Goal: Task Accomplishment & Management: Manage account settings

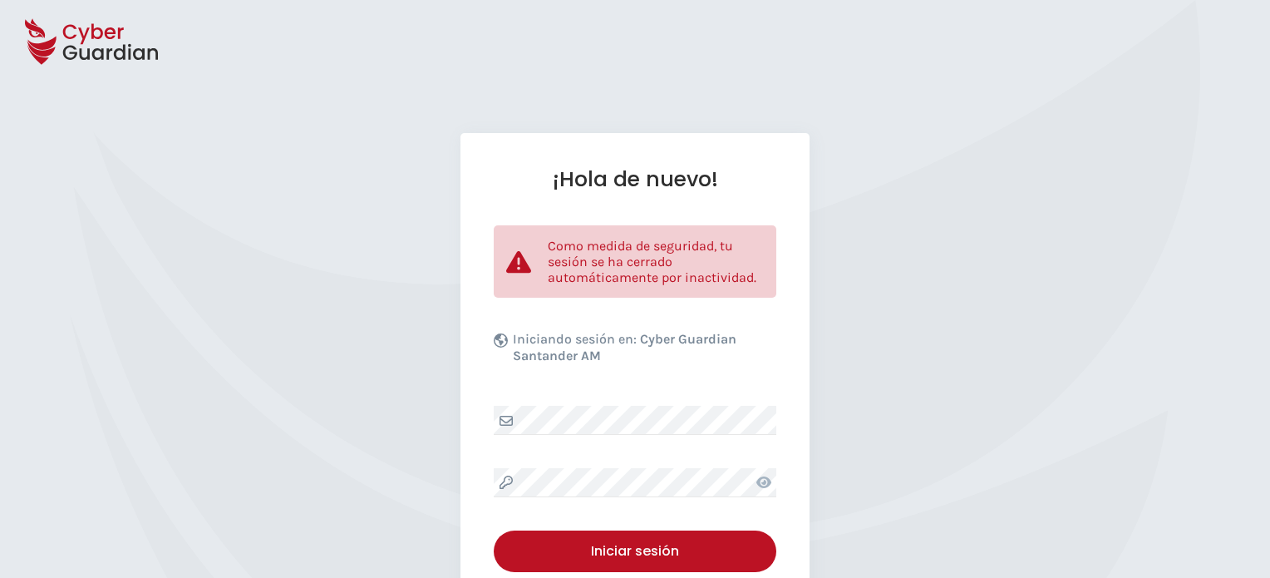
click at [764, 478] on icon at bounding box center [763, 482] width 15 height 12
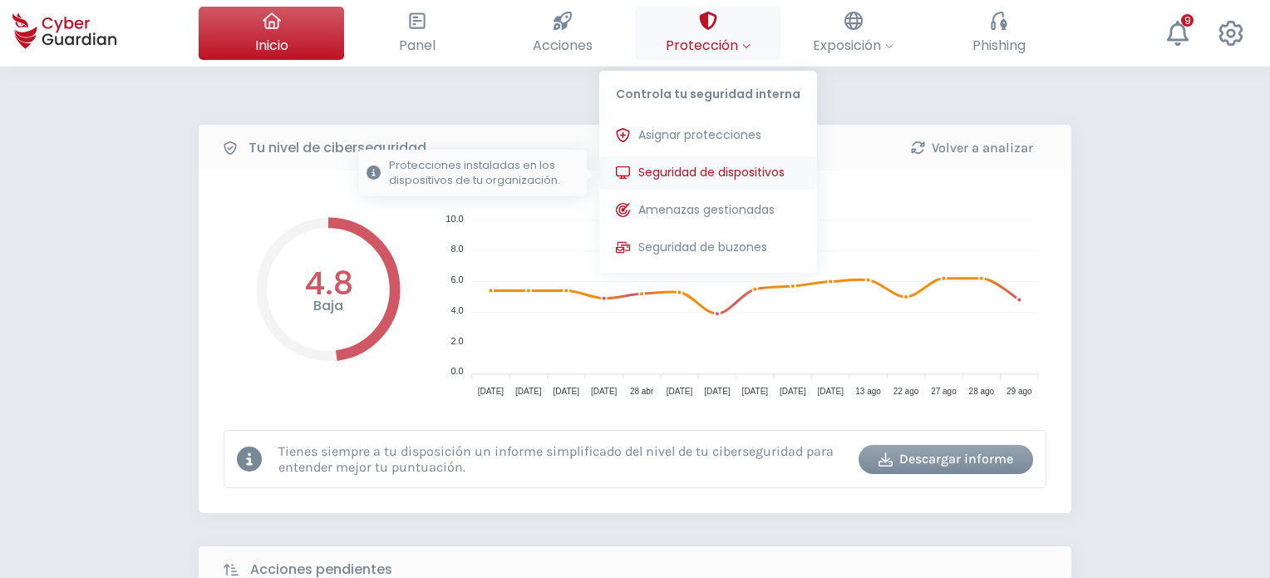
click at [696, 170] on span "Seguridad de dispositivos" at bounding box center [711, 172] width 146 height 17
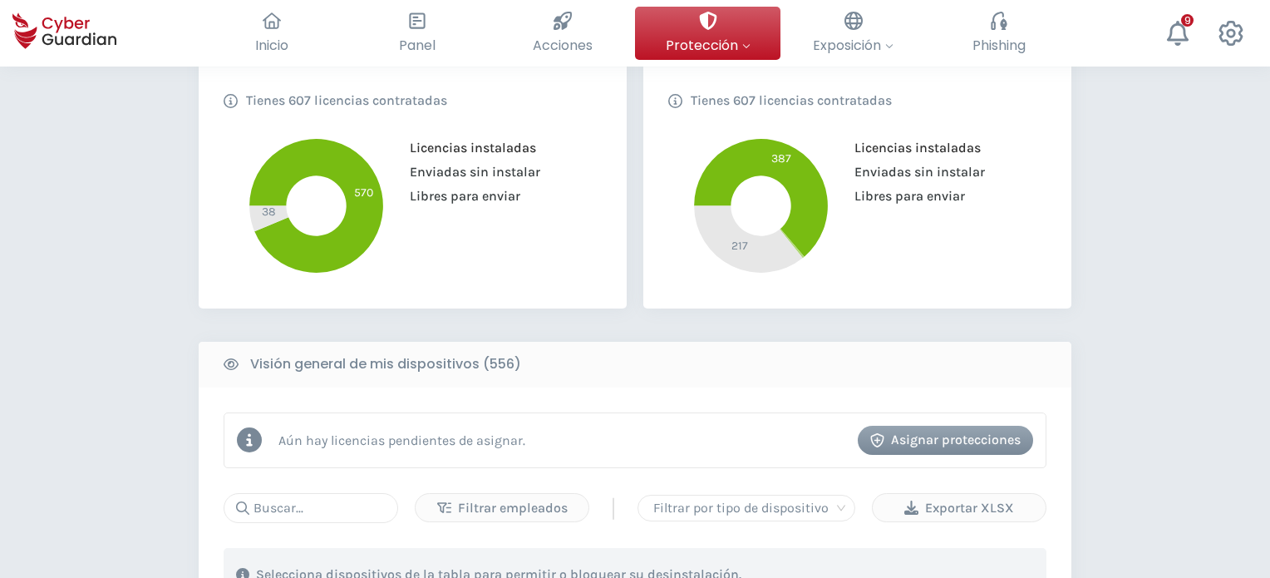
scroll to position [499, 0]
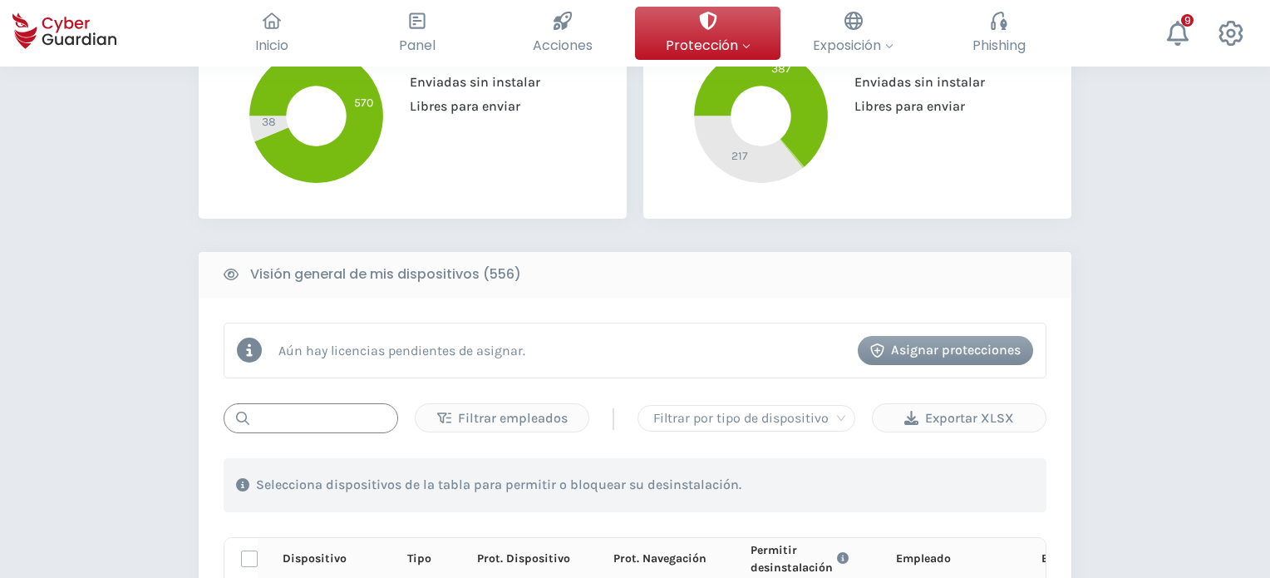
click at [336, 431] on input "text" at bounding box center [311, 418] width 175 height 30
paste input "s102-105"
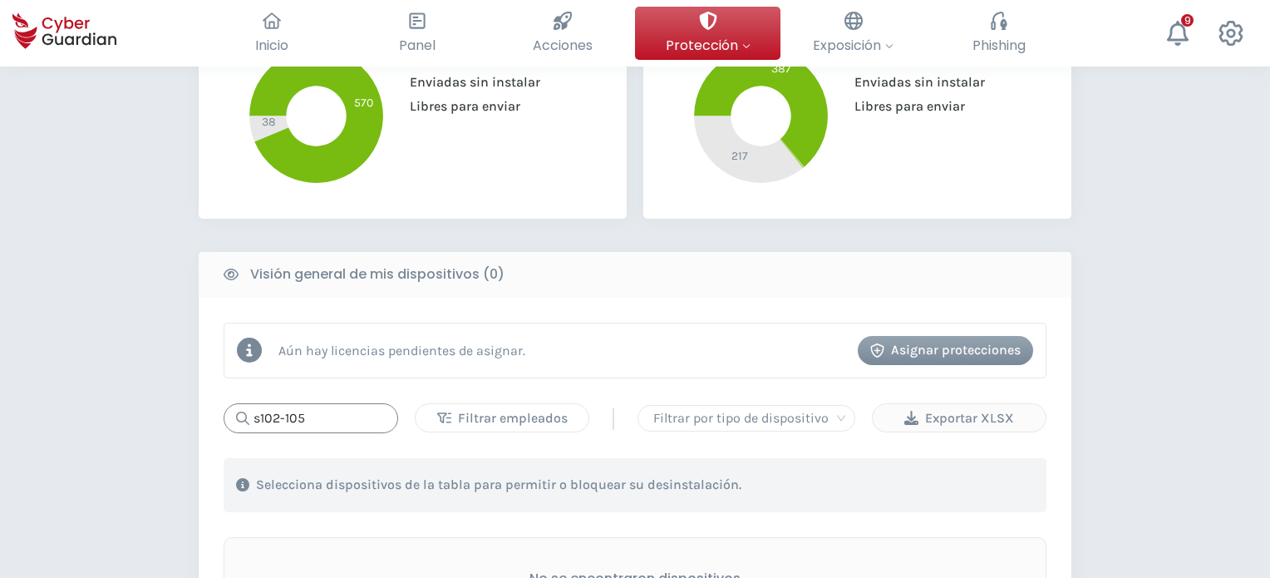
scroll to position [665, 0]
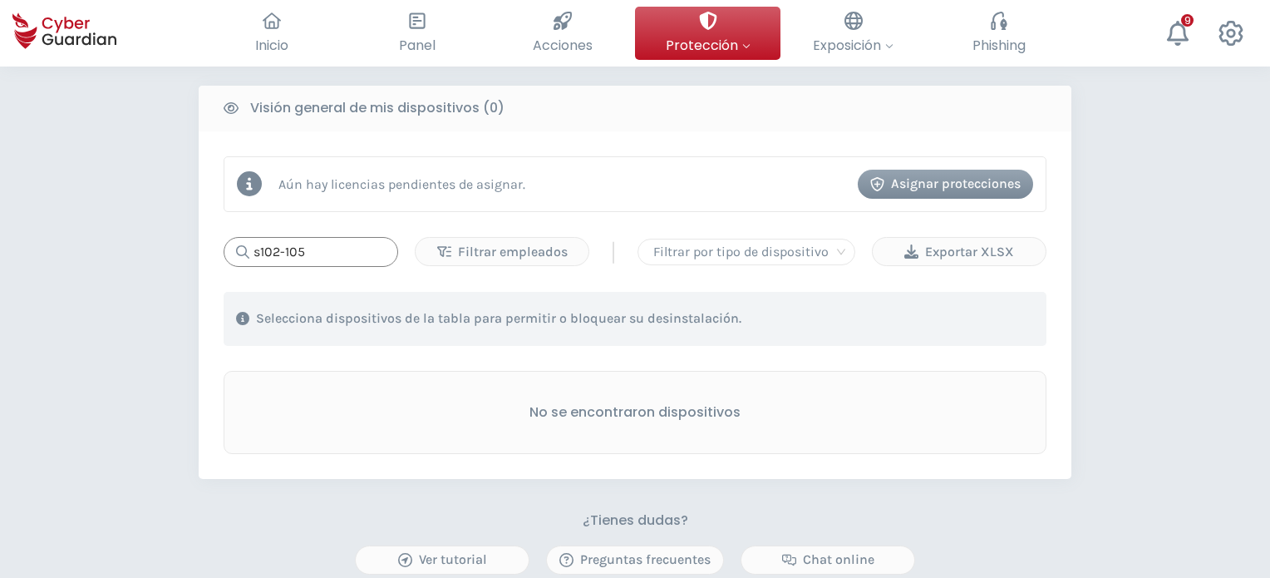
click at [260, 253] on input "s102-105" at bounding box center [311, 252] width 175 height 30
click at [313, 252] on input "s102-105" at bounding box center [311, 252] width 175 height 30
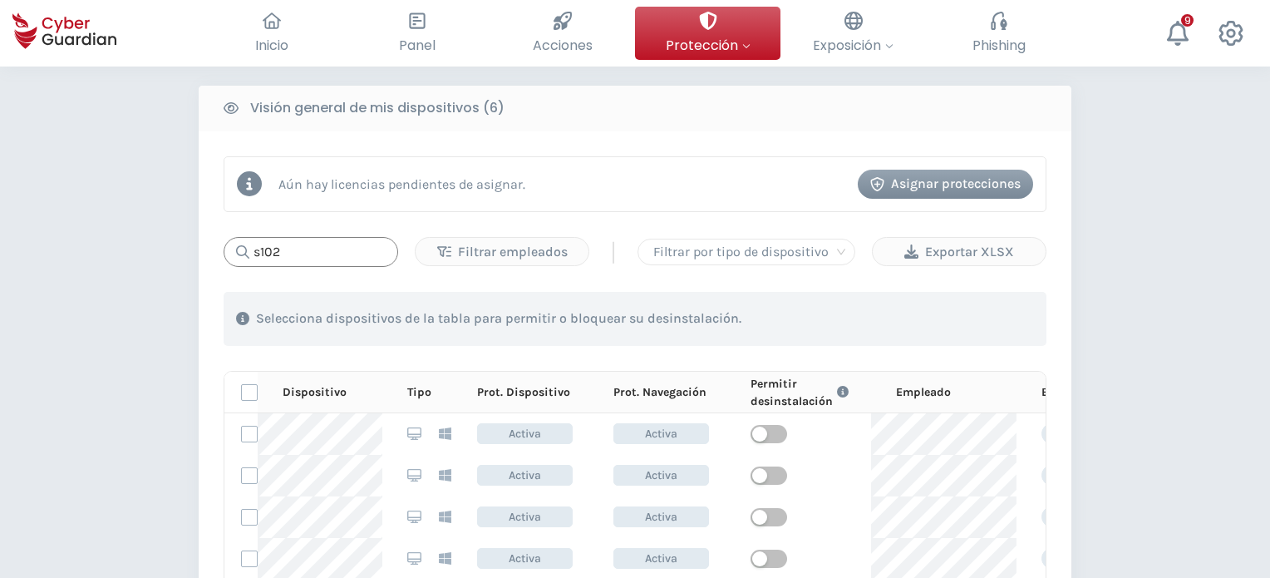
drag, startPoint x: 321, startPoint y: 253, endPoint x: 0, endPoint y: 234, distance: 321.4
click at [0, 233] on div "PROTECCIÓN > Seguridad de dispositivos ¿Cómo funciona? Añade empleados Instala …" at bounding box center [635, 222] width 1270 height 1641
paste input "-105"
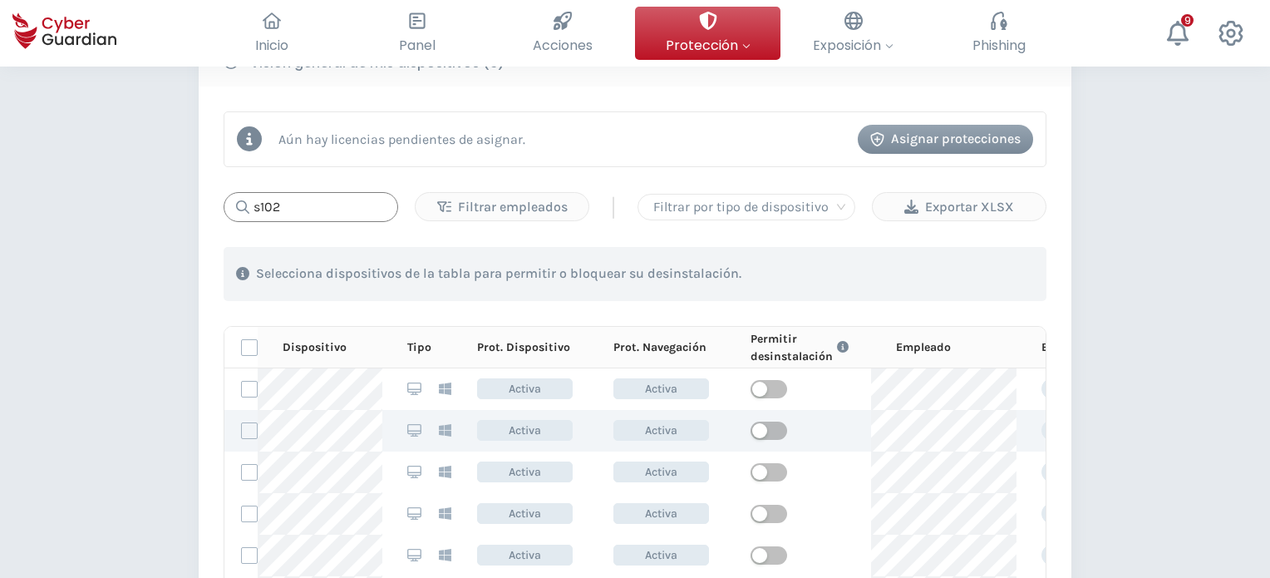
scroll to position [831, 0]
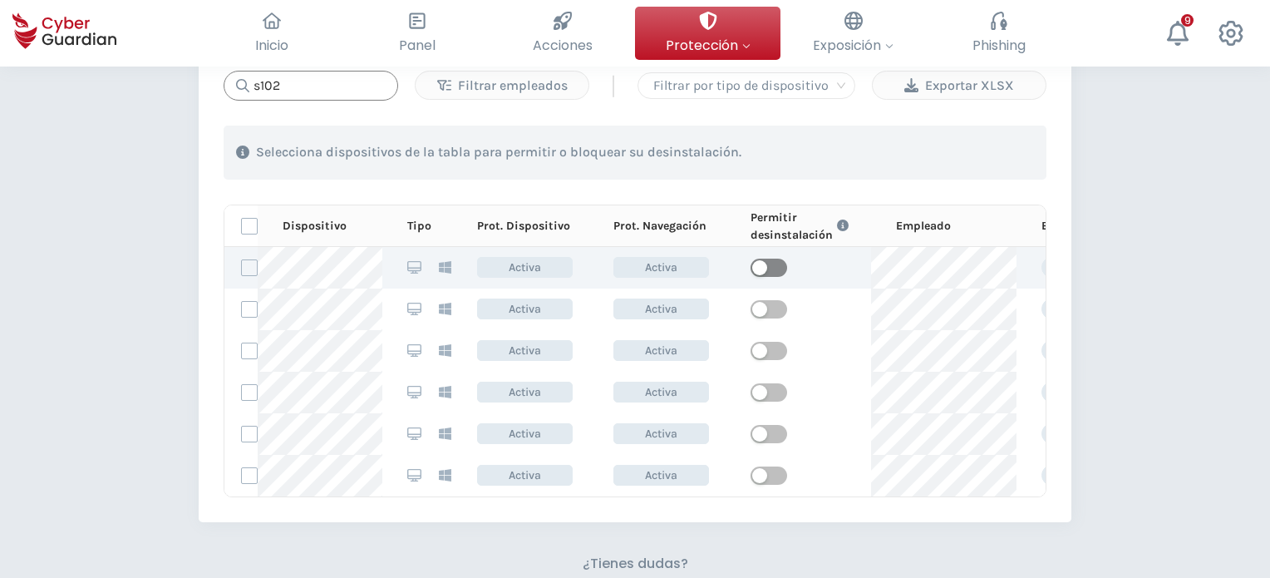
type input "s102"
click at [771, 273] on span "button" at bounding box center [769, 267] width 37 height 18
